Goal: Navigation & Orientation: Find specific page/section

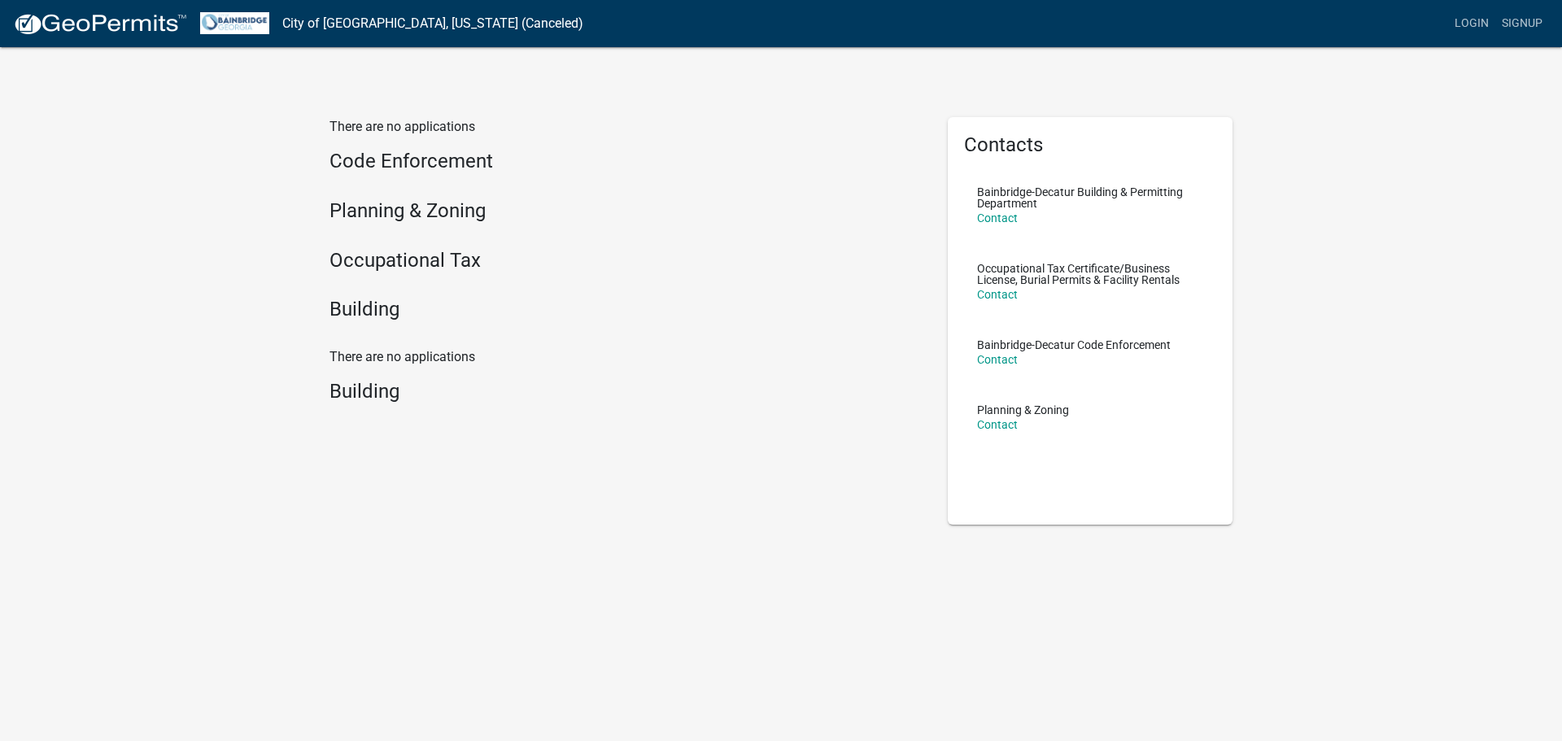
click at [1446, 19] on div "Login Signup" at bounding box center [1072, 23] width 953 height 31
click at [1460, 21] on link "Login" at bounding box center [1471, 23] width 47 height 31
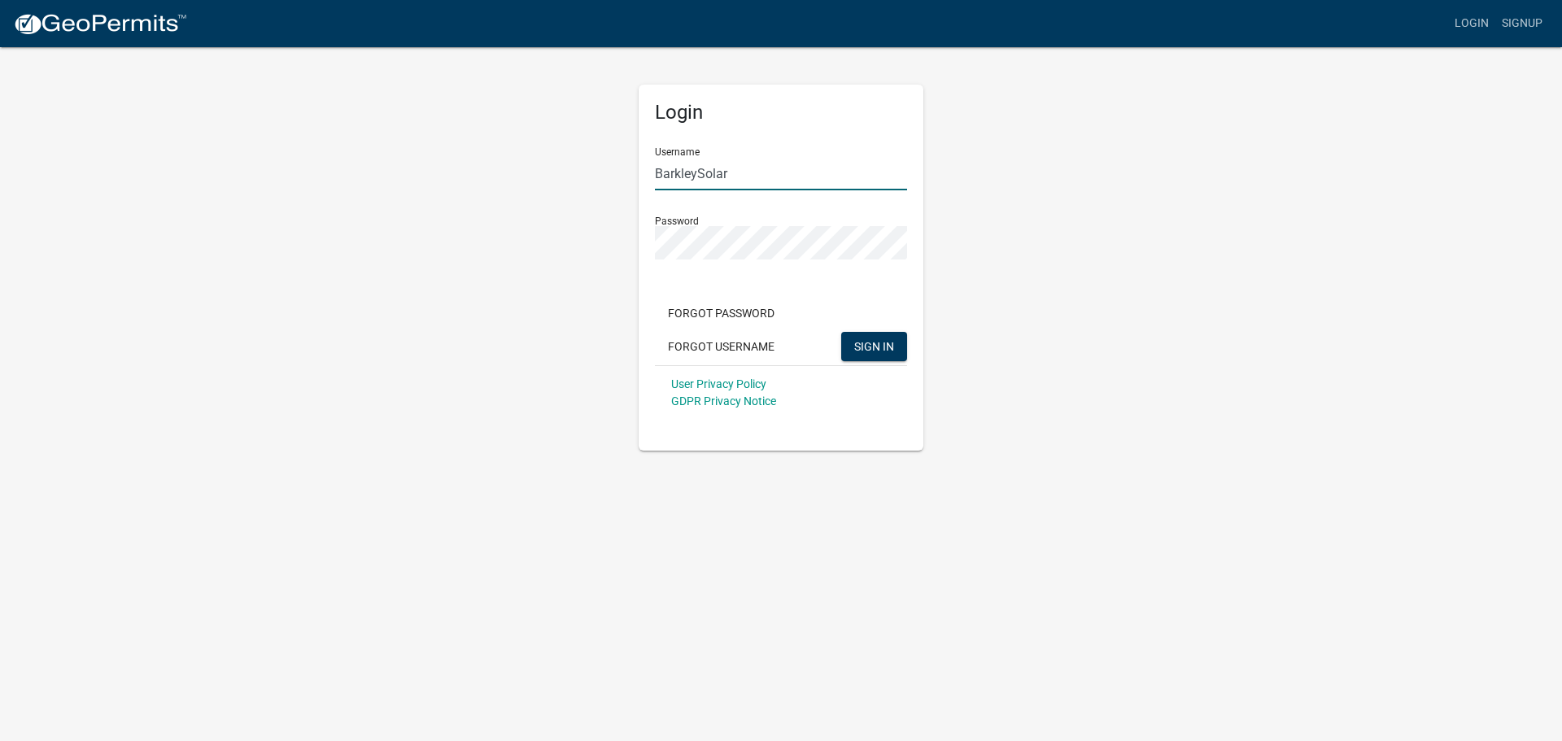
click at [740, 169] on input "BarkleySolar" at bounding box center [781, 173] width 252 height 33
type input "SpartanX"
click at [871, 347] on span "SIGN IN" at bounding box center [874, 345] width 40 height 13
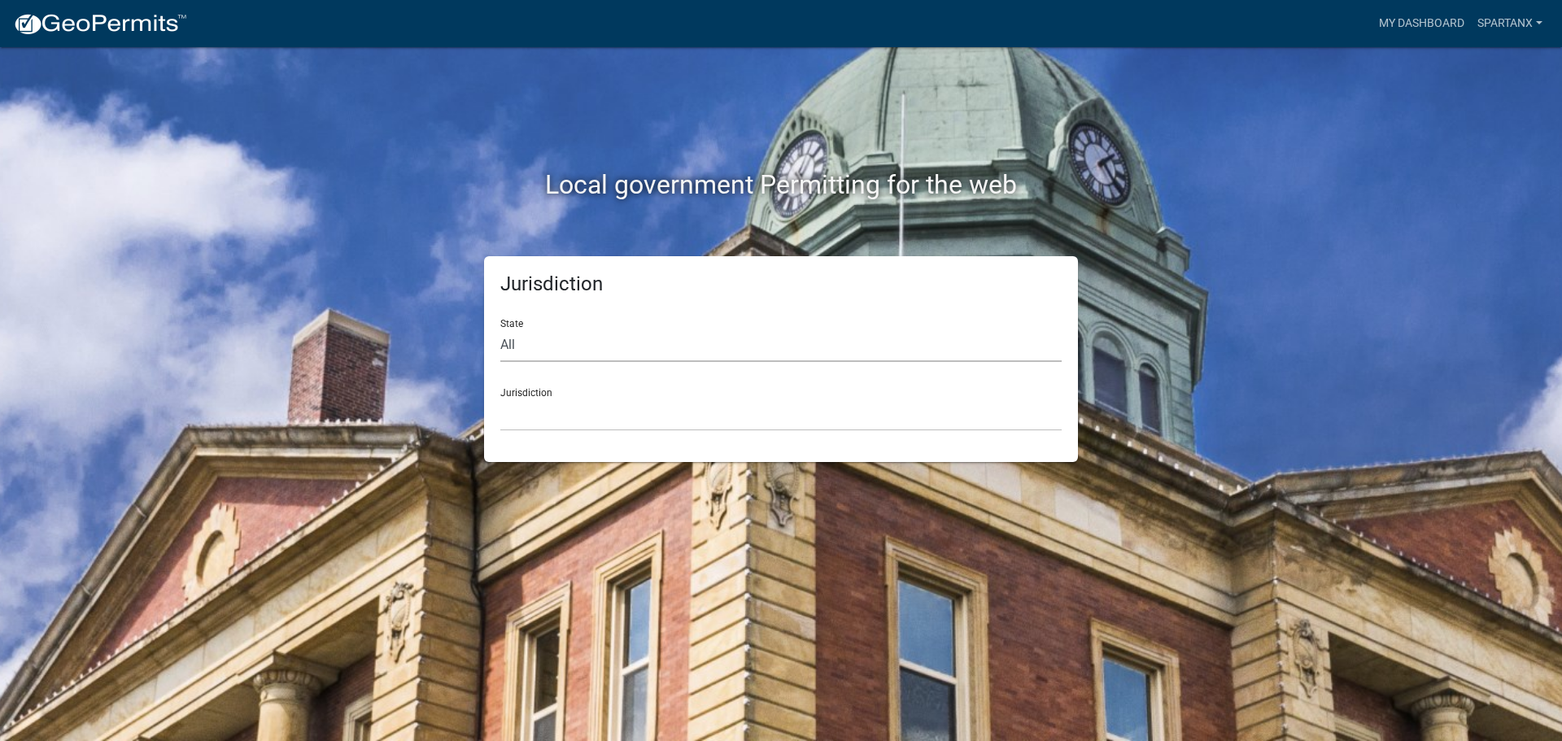
click at [827, 354] on select "All [US_STATE] [US_STATE] [US_STATE] [US_STATE] [US_STATE] [US_STATE] [US_STATE…" at bounding box center [780, 345] width 561 height 33
select select "[US_STATE]"
click at [500, 329] on select "All [US_STATE] [US_STATE] [US_STATE] [US_STATE] [US_STATE] [US_STATE] [US_STATE…" at bounding box center [780, 345] width 561 height 33
click at [569, 402] on select "[GEOGRAPHIC_DATA], [US_STATE][PERSON_NAME][GEOGRAPHIC_DATA], [US_STATE][PERSON_…" at bounding box center [780, 414] width 561 height 33
